Goal: Transaction & Acquisition: Purchase product/service

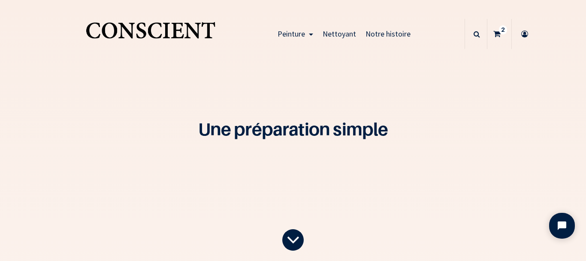
click at [494, 33] on icon at bounding box center [497, 34] width 7 height 30
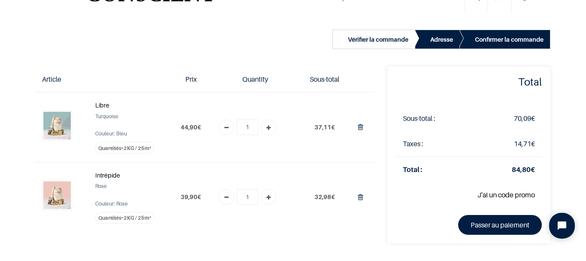
scroll to position [129, 0]
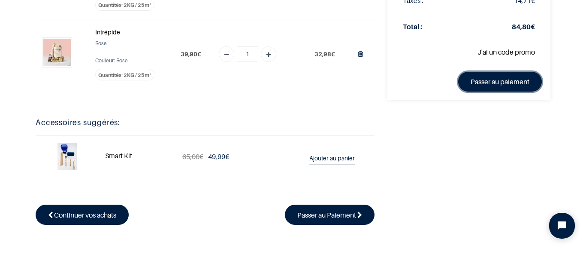
click at [509, 87] on link "Passer au paiement" at bounding box center [500, 82] width 84 height 20
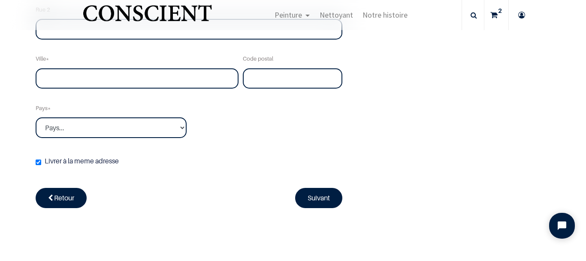
scroll to position [394, 0]
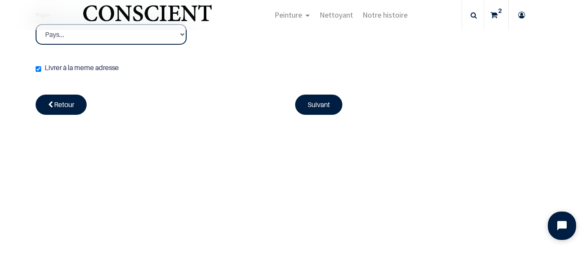
click at [563, 231] on button "Open chat widget" at bounding box center [562, 225] width 28 height 28
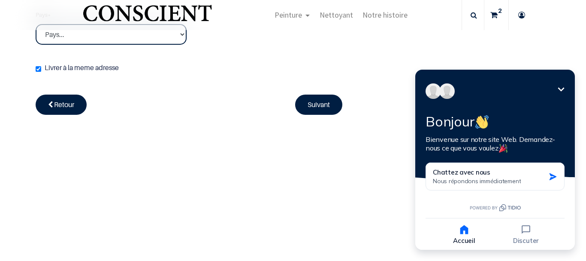
click at [565, 91] on icon "Réduire" at bounding box center [561, 89] width 10 height 10
